Goal: Communication & Community: Answer question/provide support

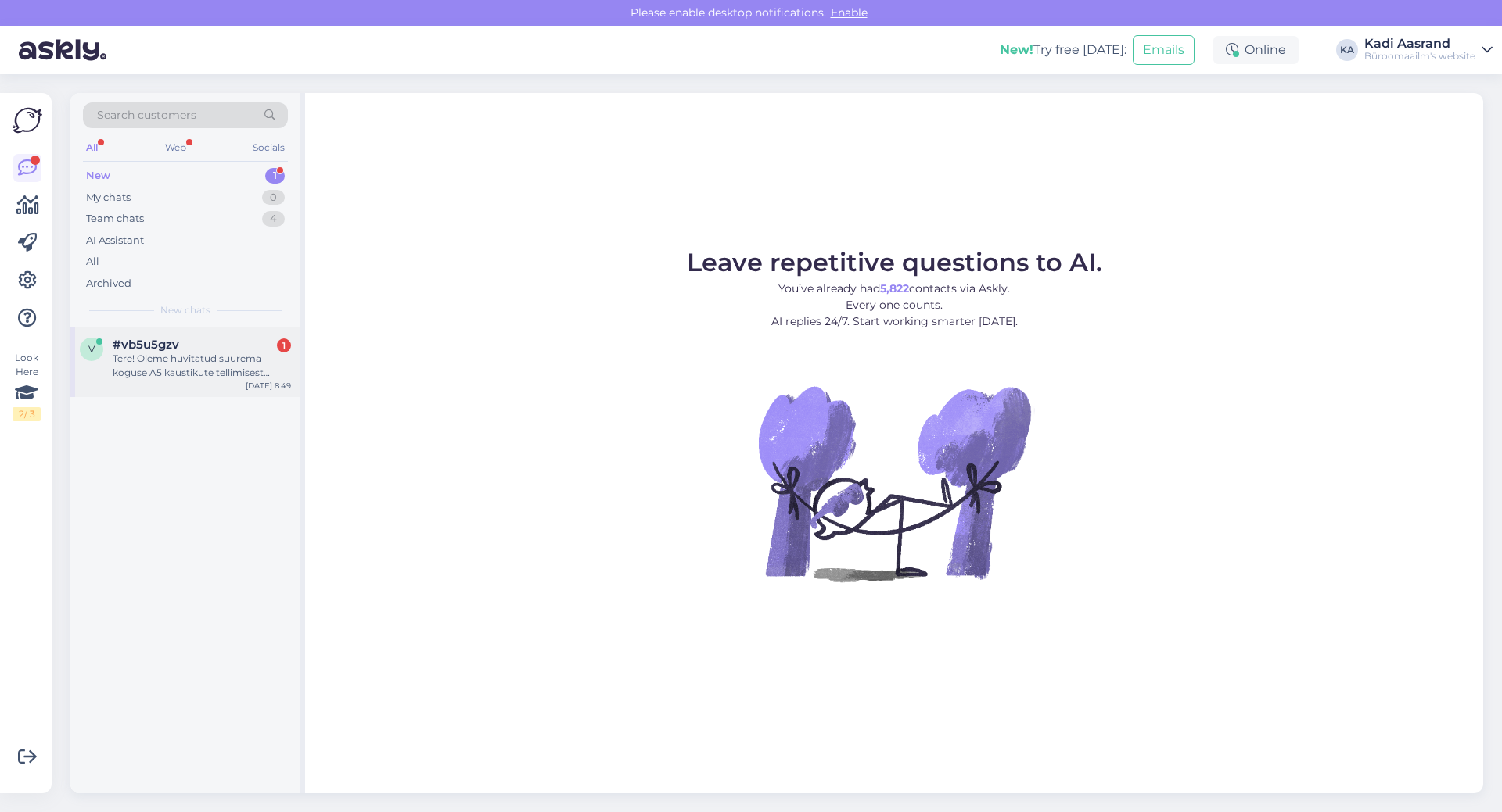
click at [194, 362] on div "Tere! Oleme huvitatud suurema koguse A5 kaustikute tellimisest [GEOGRAPHIC_DATA…" at bounding box center [202, 366] width 179 height 28
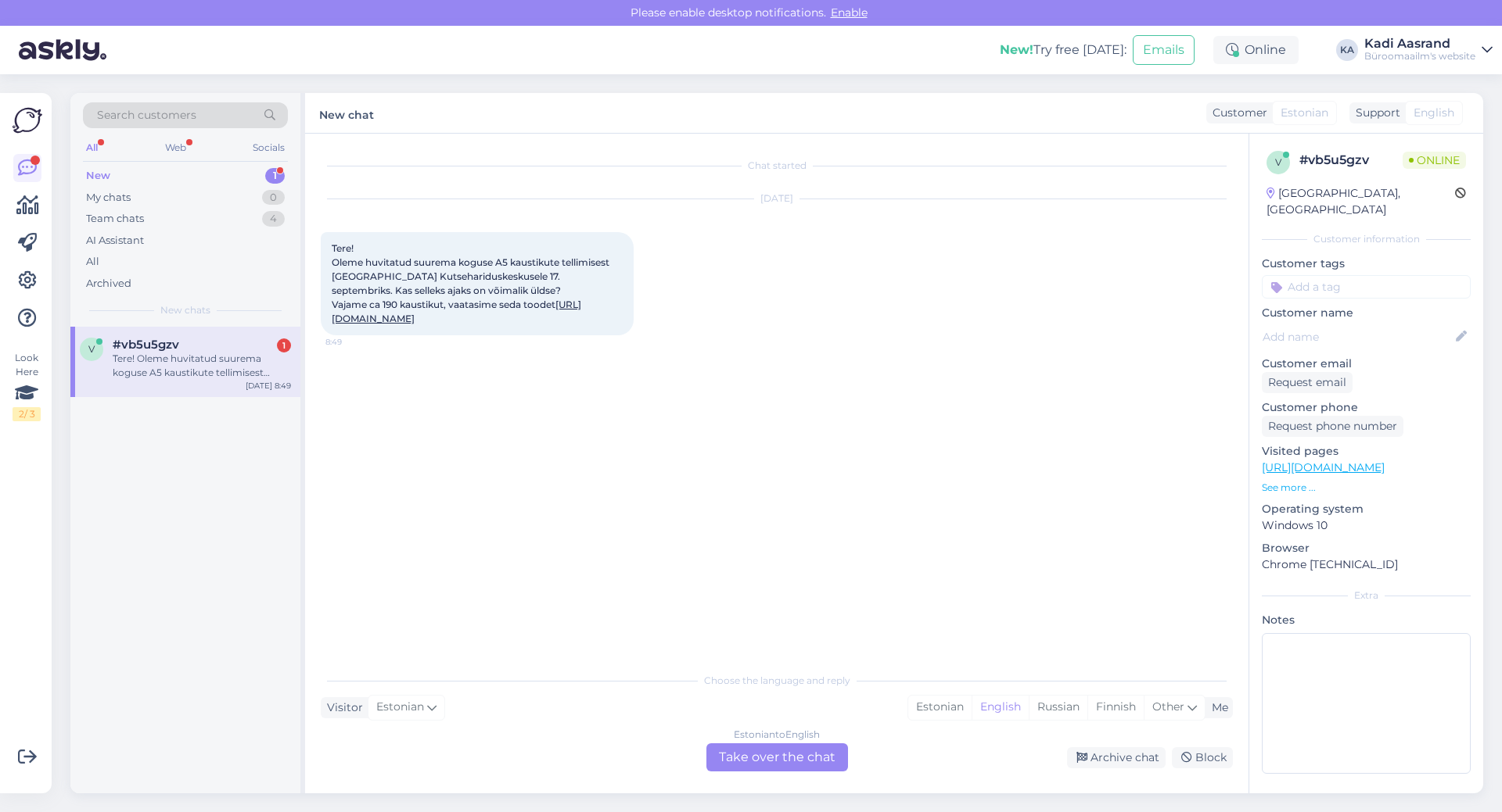
click at [389, 325] on link "[URL][DOMAIN_NAME]" at bounding box center [456, 312] width 249 height 26
drag, startPoint x: 334, startPoint y: 273, endPoint x: 479, endPoint y: 275, distance: 145.0
click at [479, 275] on span "Tere! Oleme huvitatud suurema koguse A5 kaustikute tellimisest [GEOGRAPHIC_DATA…" at bounding box center [471, 284] width 280 height 82
copy span "Pärnumaa Kutsehariduskeskus"
click at [930, 701] on div "Estonian" at bounding box center [940, 707] width 63 height 23
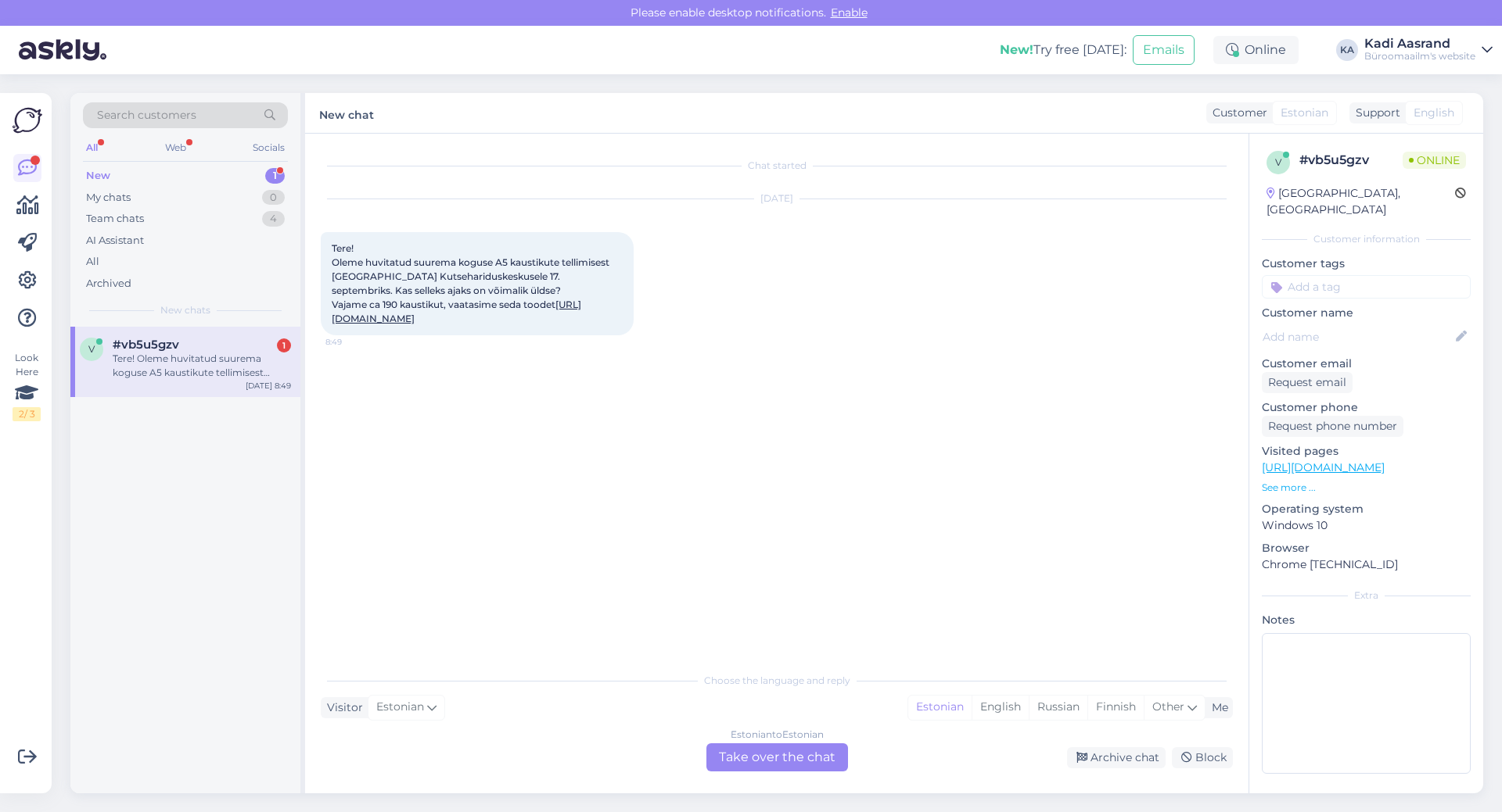
click at [780, 758] on div "Estonian to Estonian Take over the chat" at bounding box center [777, 757] width 141 height 28
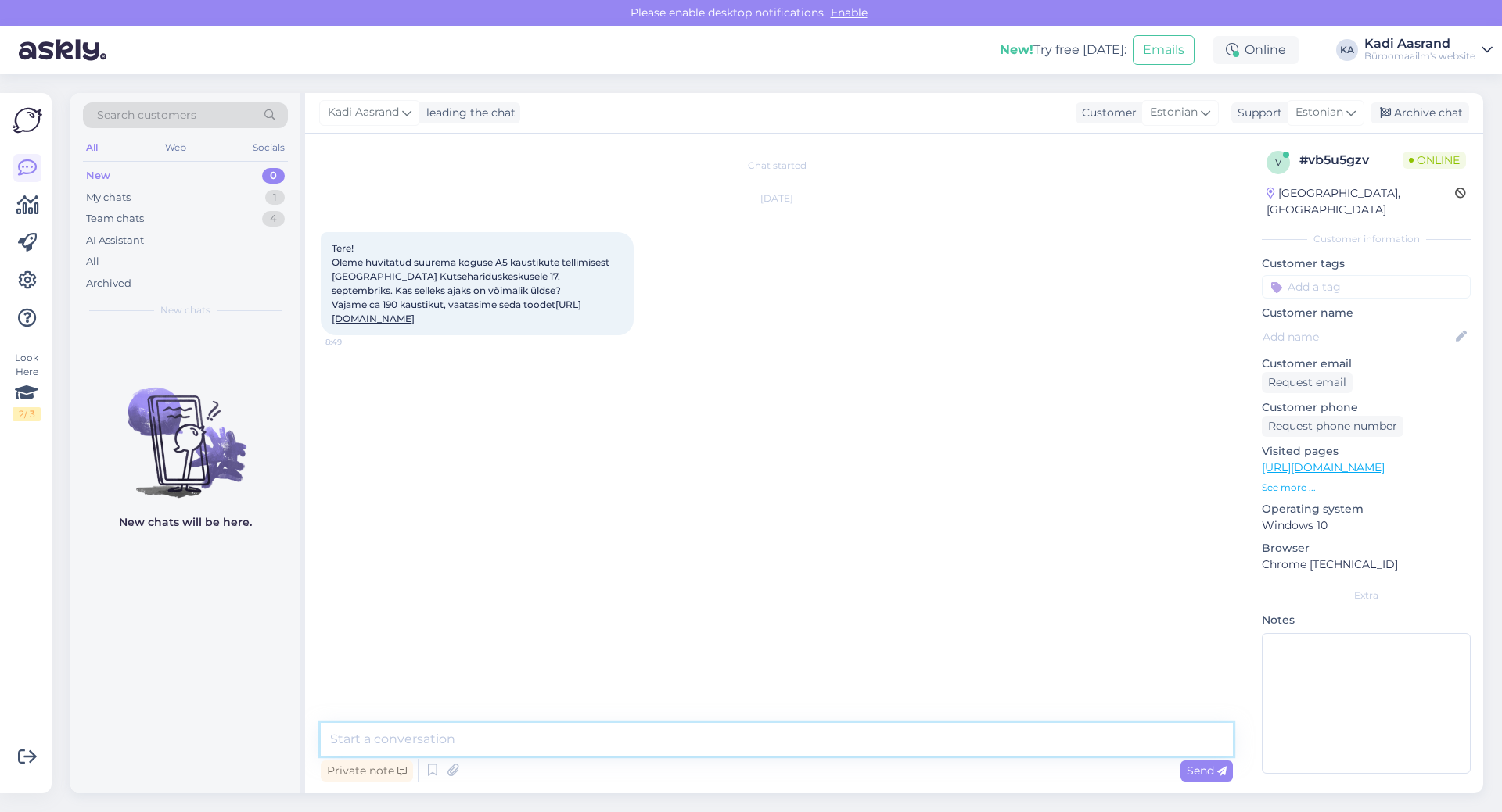
click at [763, 755] on textarea at bounding box center [777, 739] width 912 height 33
click at [1173, 742] on textarea "Tere, Hetkel [PERSON_NAME] nii palju ei ole, nüüd tuleks tootejuhilt uurida, ka…" at bounding box center [777, 739] width 912 height 33
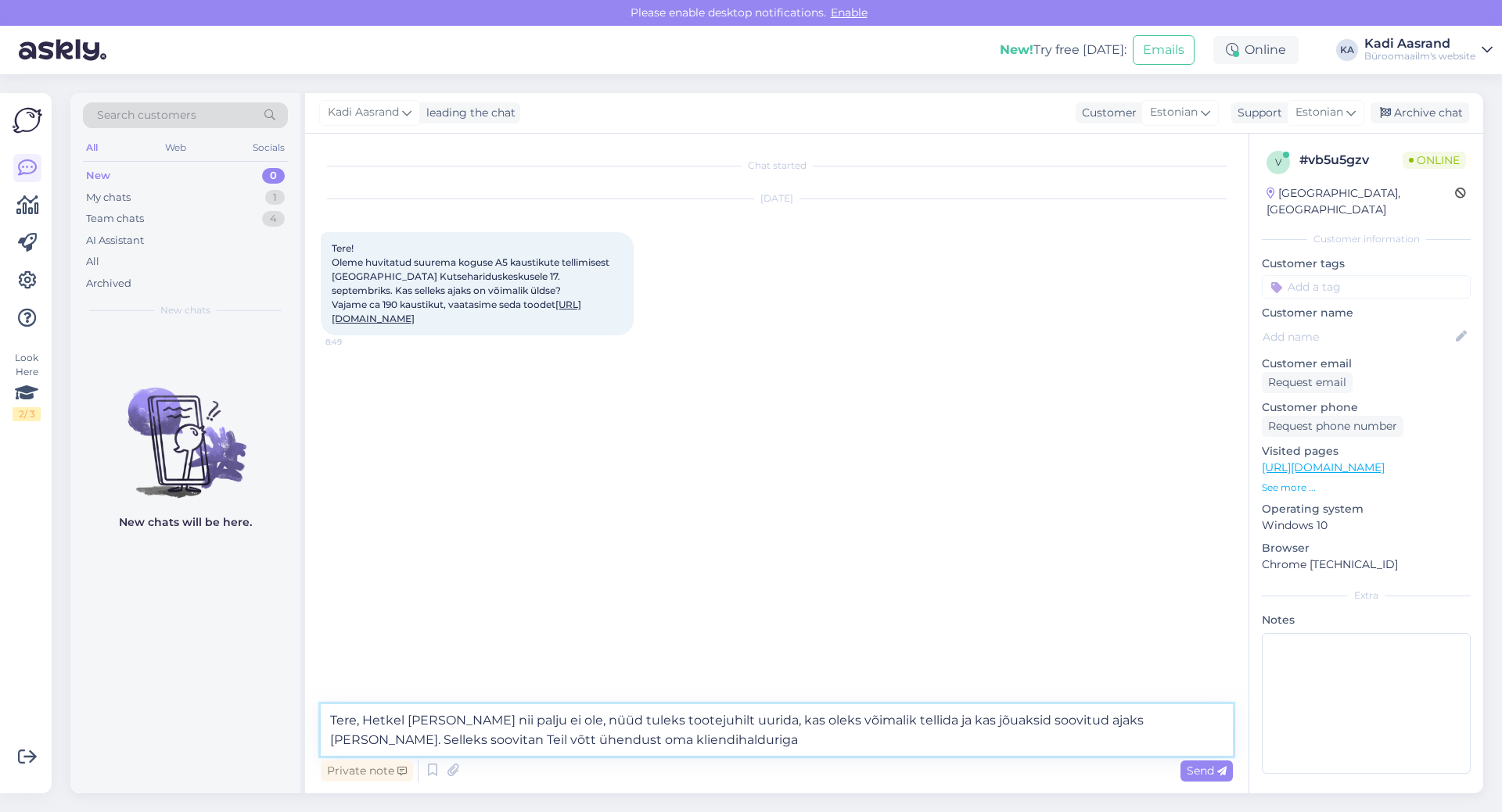
paste textarea "[PERSON_NAME] juhataja Mob: [PHONE_NUMBER] Tel: [PHONE_NUMBER] [PERSON_NAME][EM…"
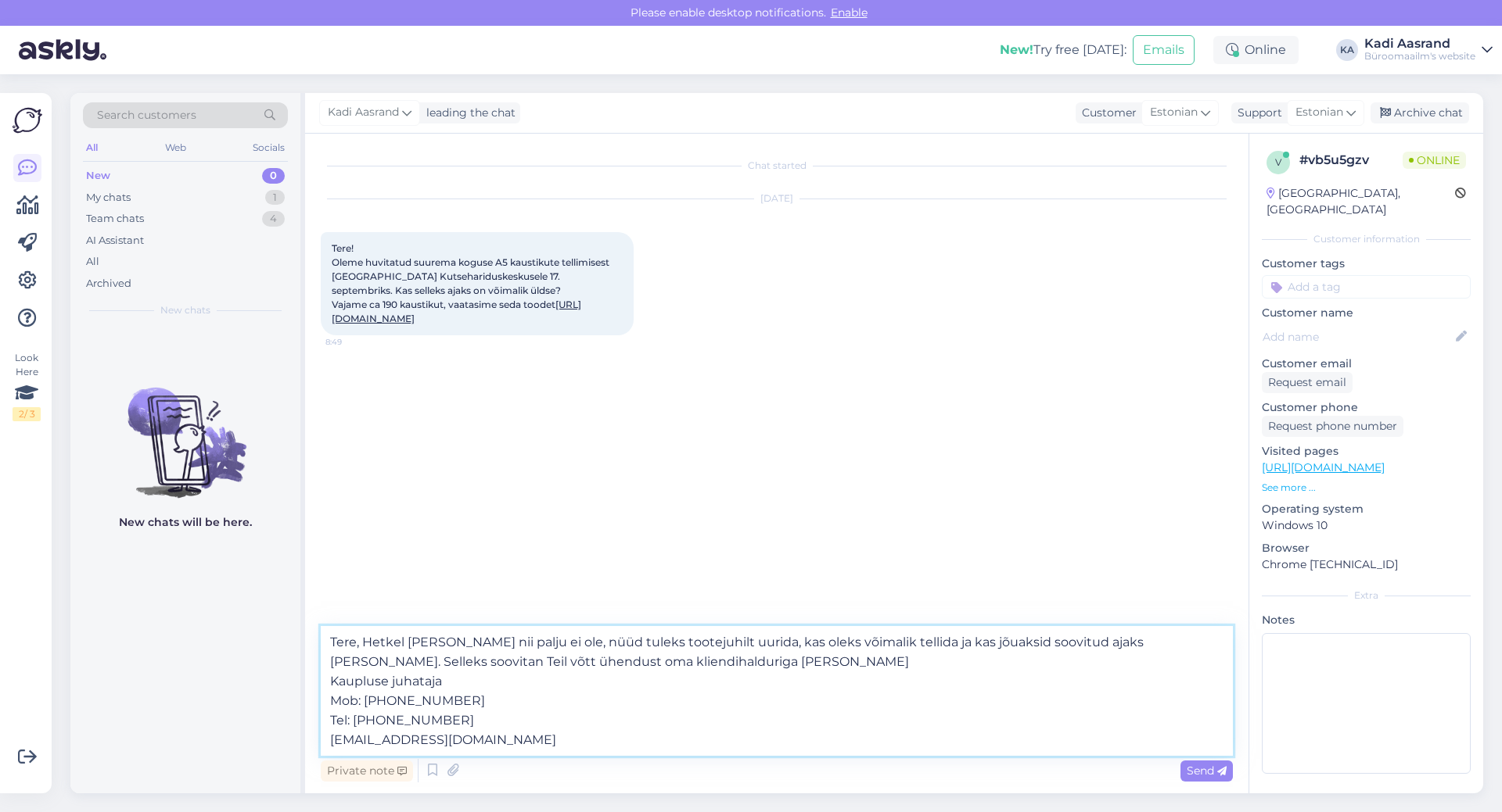
drag, startPoint x: 331, startPoint y: 681, endPoint x: 474, endPoint y: 677, distance: 143.1
click at [474, 677] on textarea "Tere, Hetkel [PERSON_NAME] nii palju ei ole, nüüd tuleks tootejuhilt uurida, ka…" at bounding box center [777, 691] width 912 height 130
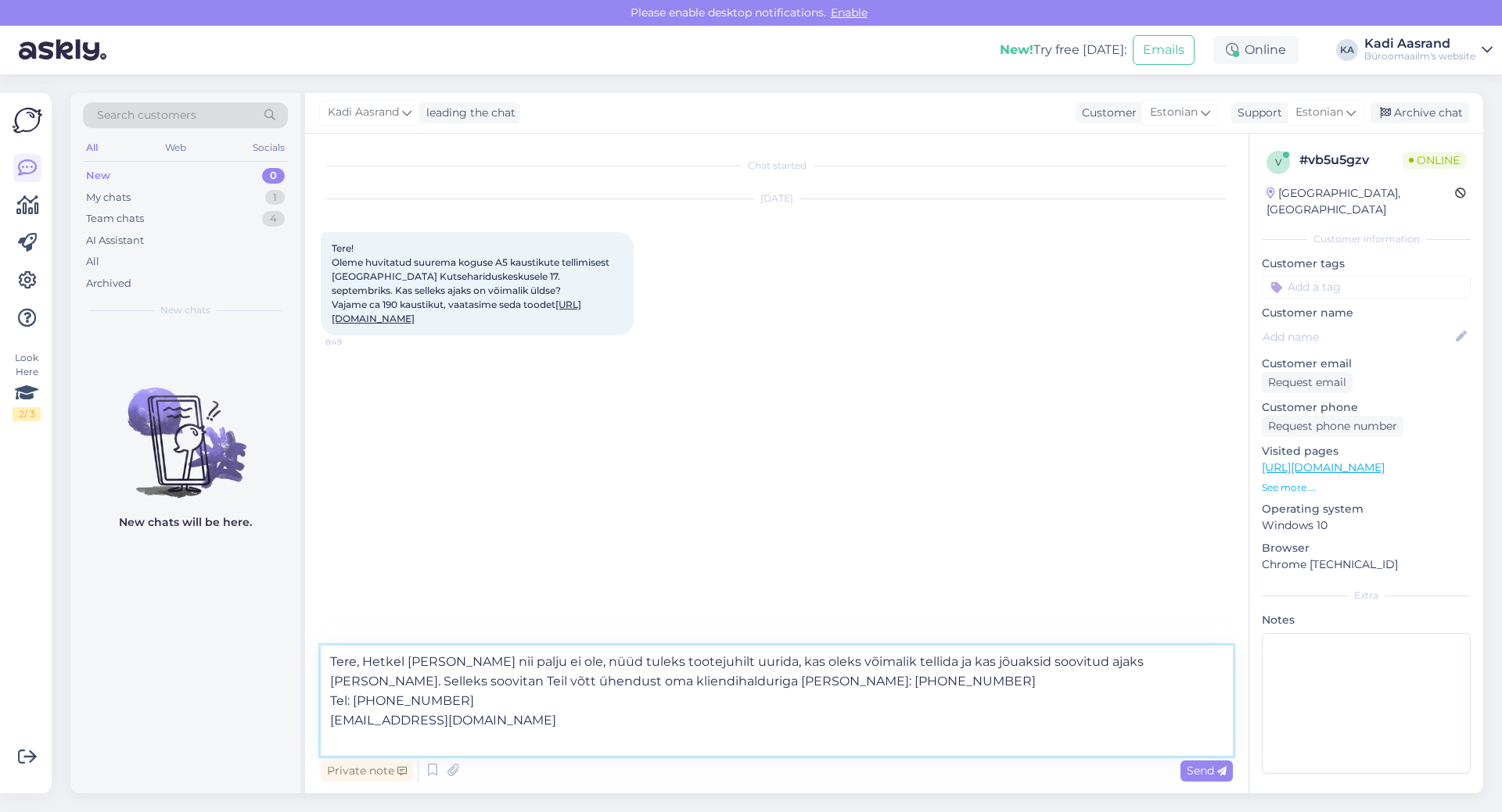
drag, startPoint x: 327, startPoint y: 718, endPoint x: 482, endPoint y: 724, distance: 155.1
click at [482, 724] on textarea "Tere, Hetkel [PERSON_NAME] nii palju ei ole, nüüd tuleks tootejuhilt uurida, ka…" at bounding box center [777, 700] width 912 height 111
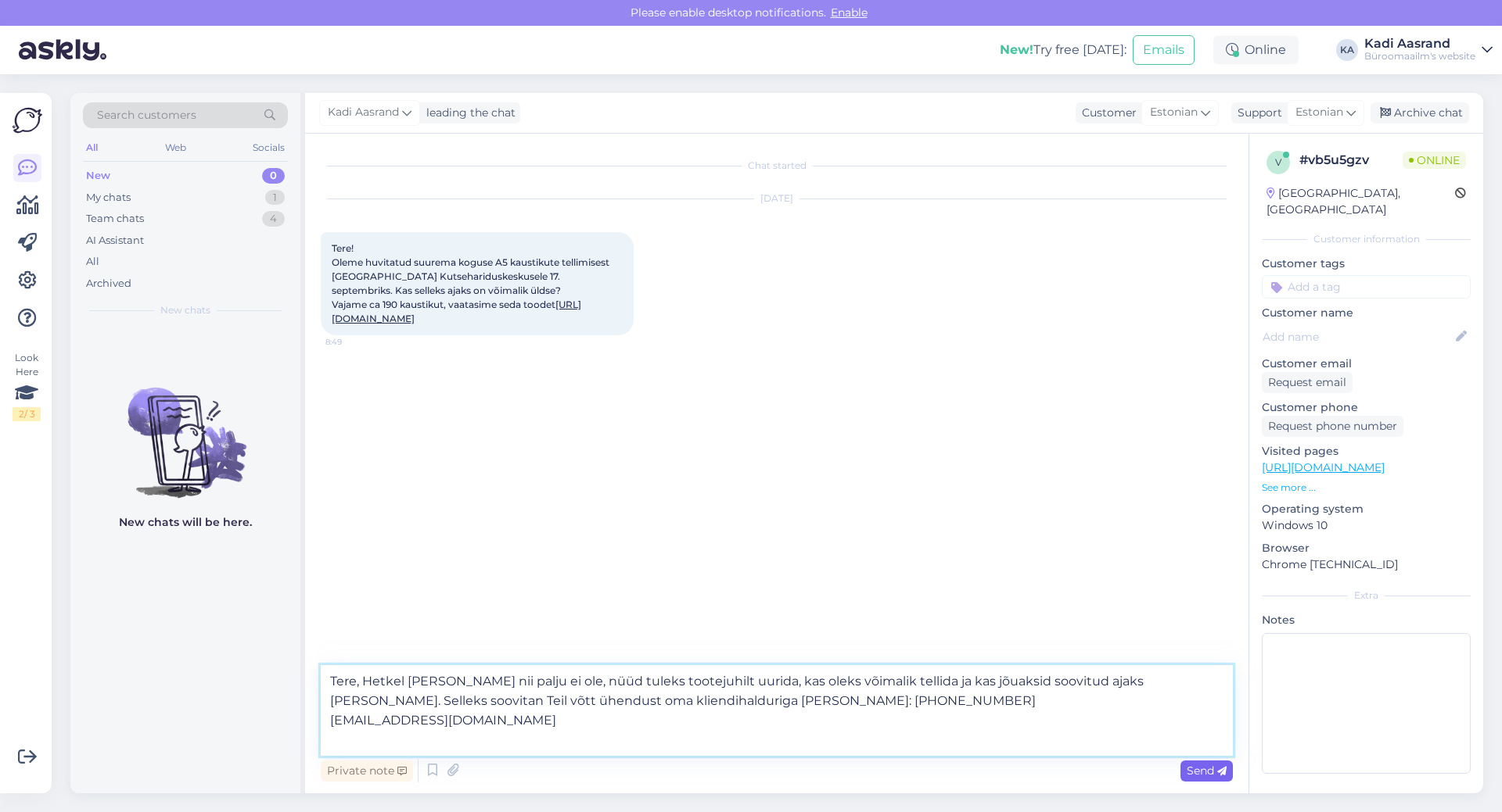
type textarea "Tere, Hetkel [PERSON_NAME] nii palju ei ole, nüüd tuleks tootejuhilt uurida, ka…"
click at [1204, 769] on span "Send" at bounding box center [1206, 770] width 40 height 14
